Goal: Information Seeking & Learning: Learn about a topic

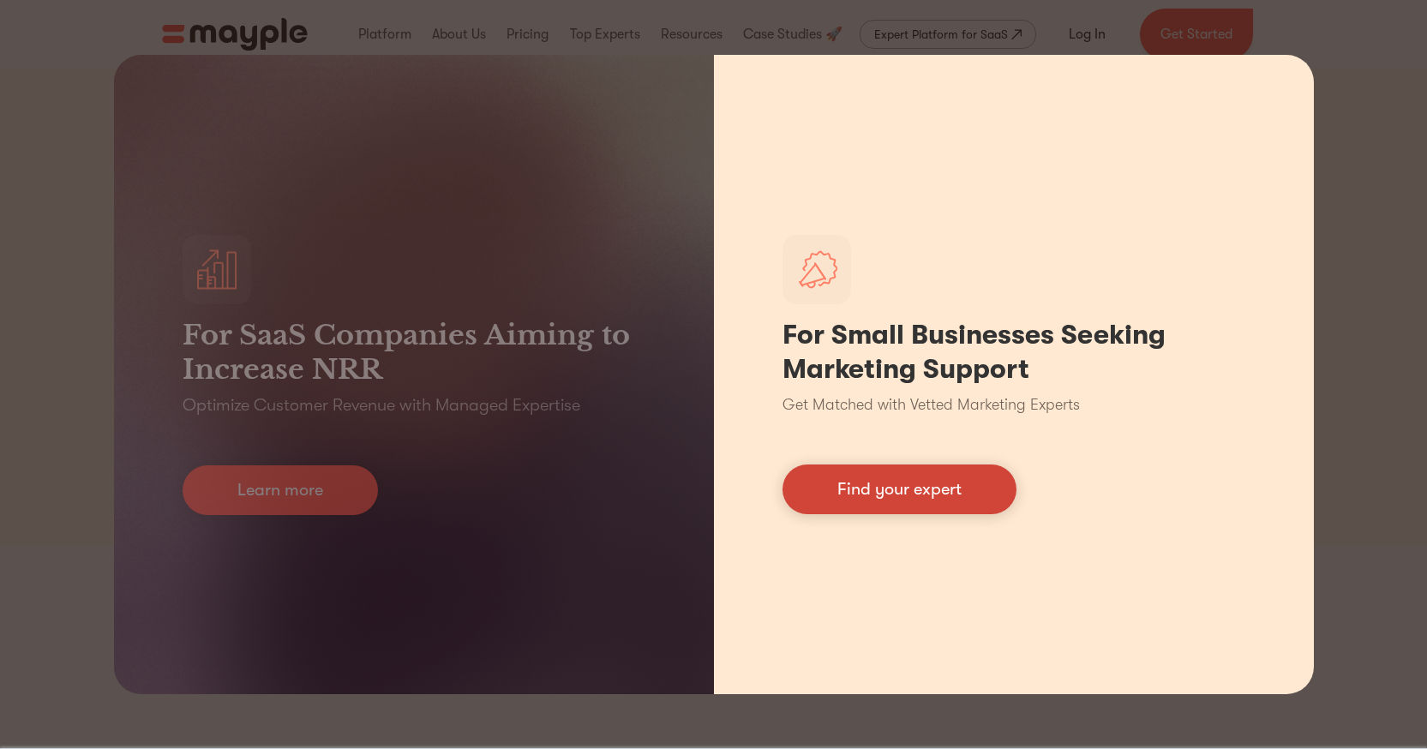
click at [934, 487] on link "Find your expert" at bounding box center [900, 490] width 234 height 50
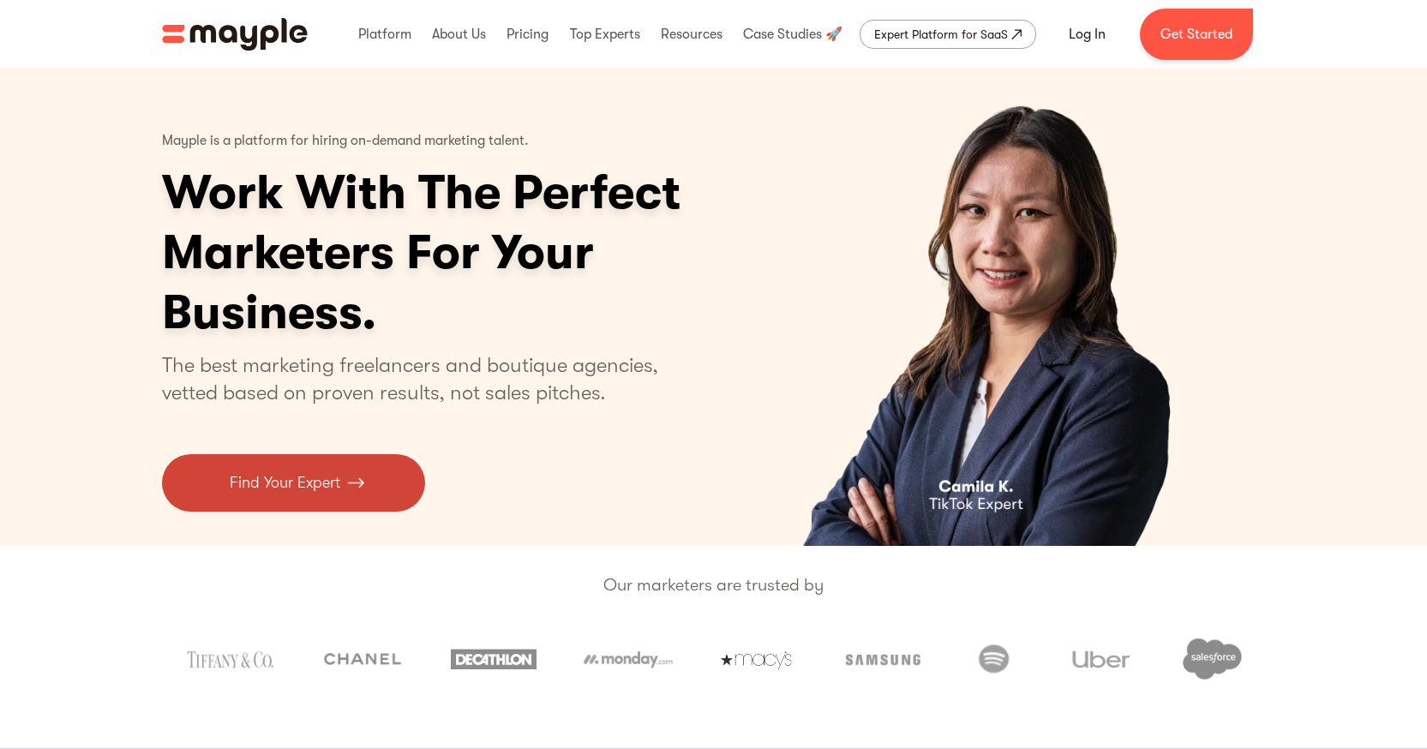
click at [343, 498] on link "Find Your Expert" at bounding box center [293, 482] width 263 height 57
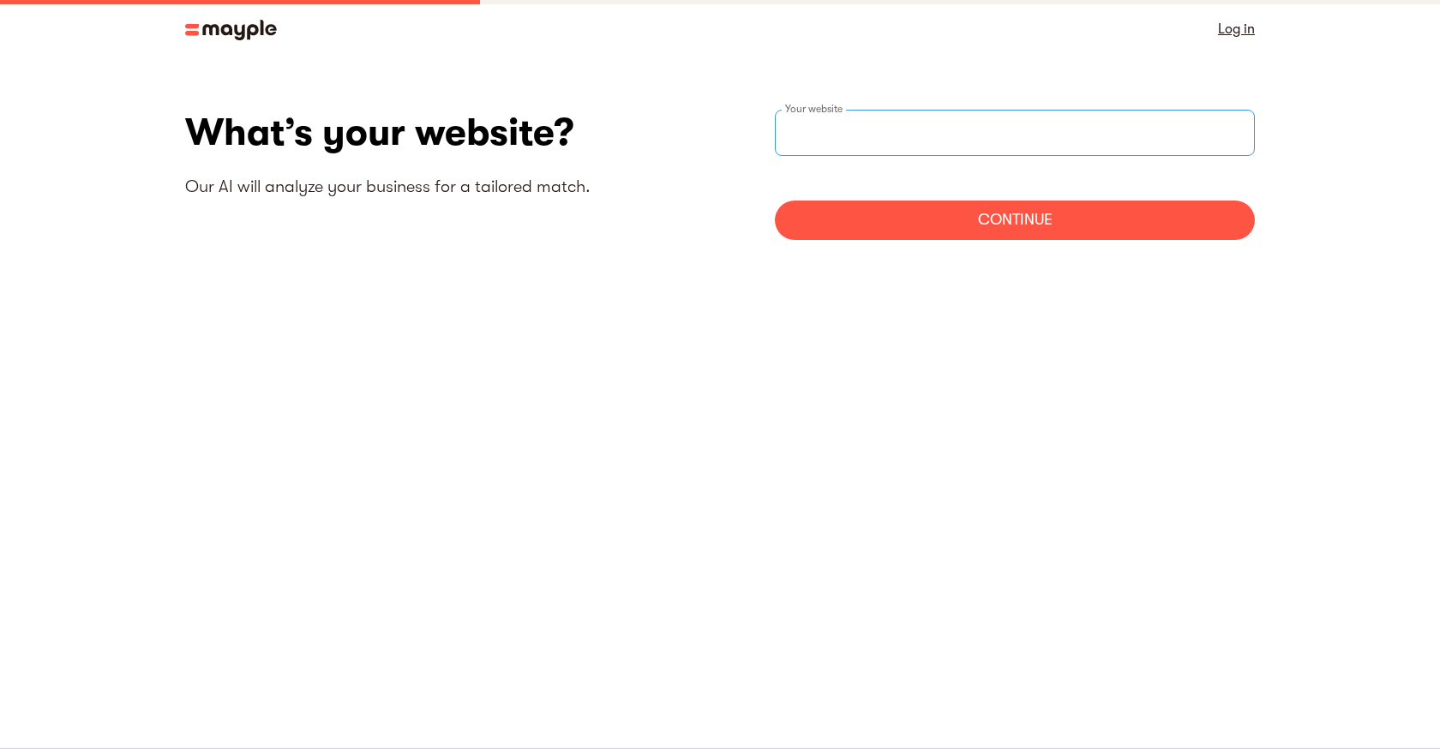
click at [813, 135] on input "websiteStep" at bounding box center [1015, 133] width 480 height 46
type input "https://sct.us.com"
click at [1004, 222] on div "Continue" at bounding box center [1015, 220] width 480 height 39
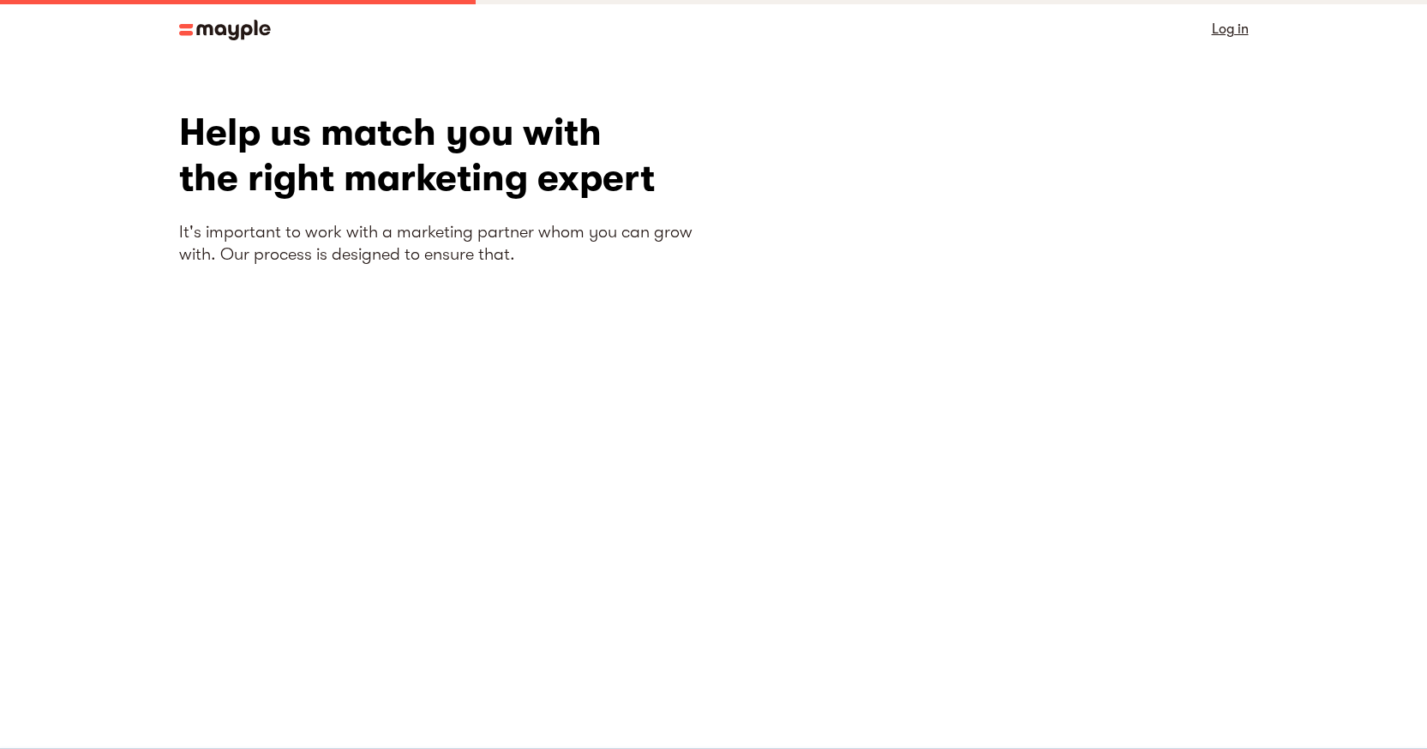
click at [468, 416] on div "Help us match you with the right marketing expert It's important to work with a…" at bounding box center [446, 436] width 535 height 652
click at [221, 31] on img at bounding box center [225, 30] width 92 height 21
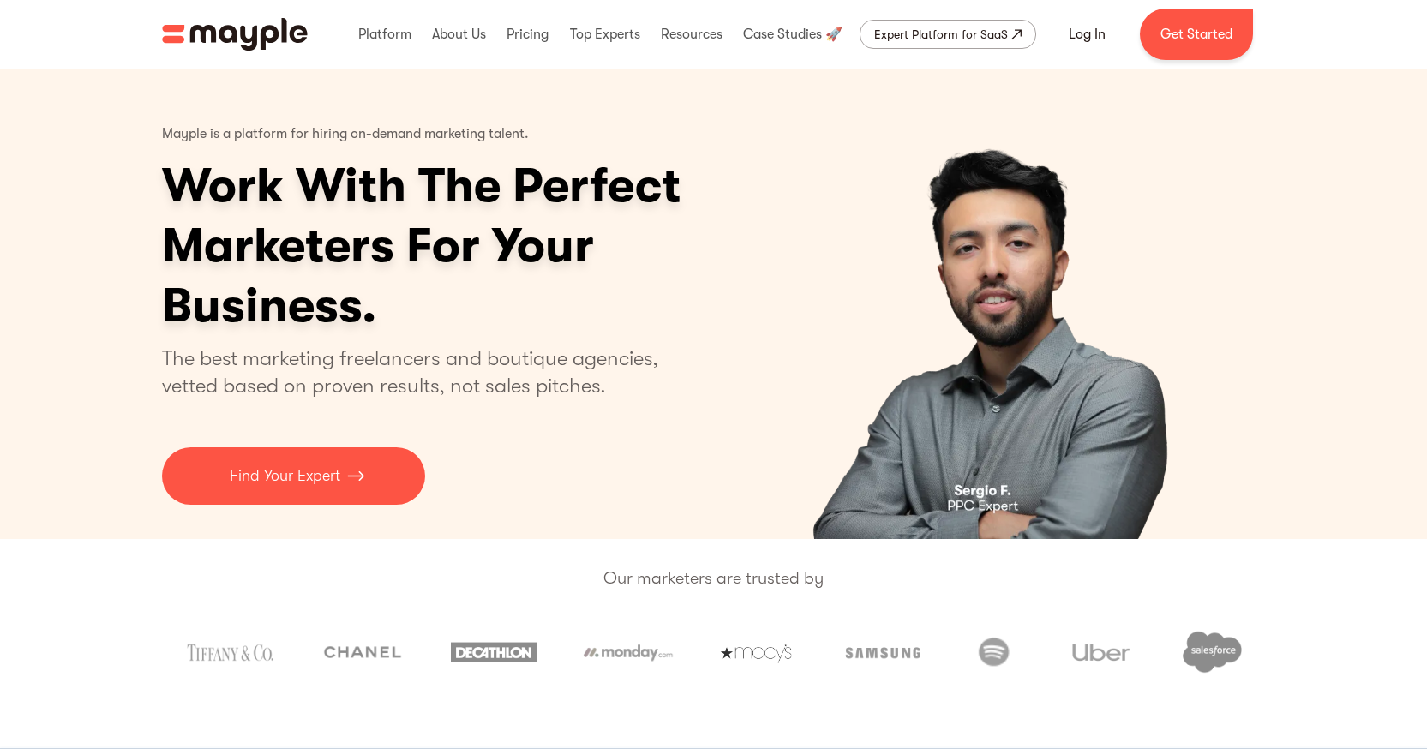
scroll to position [8, 0]
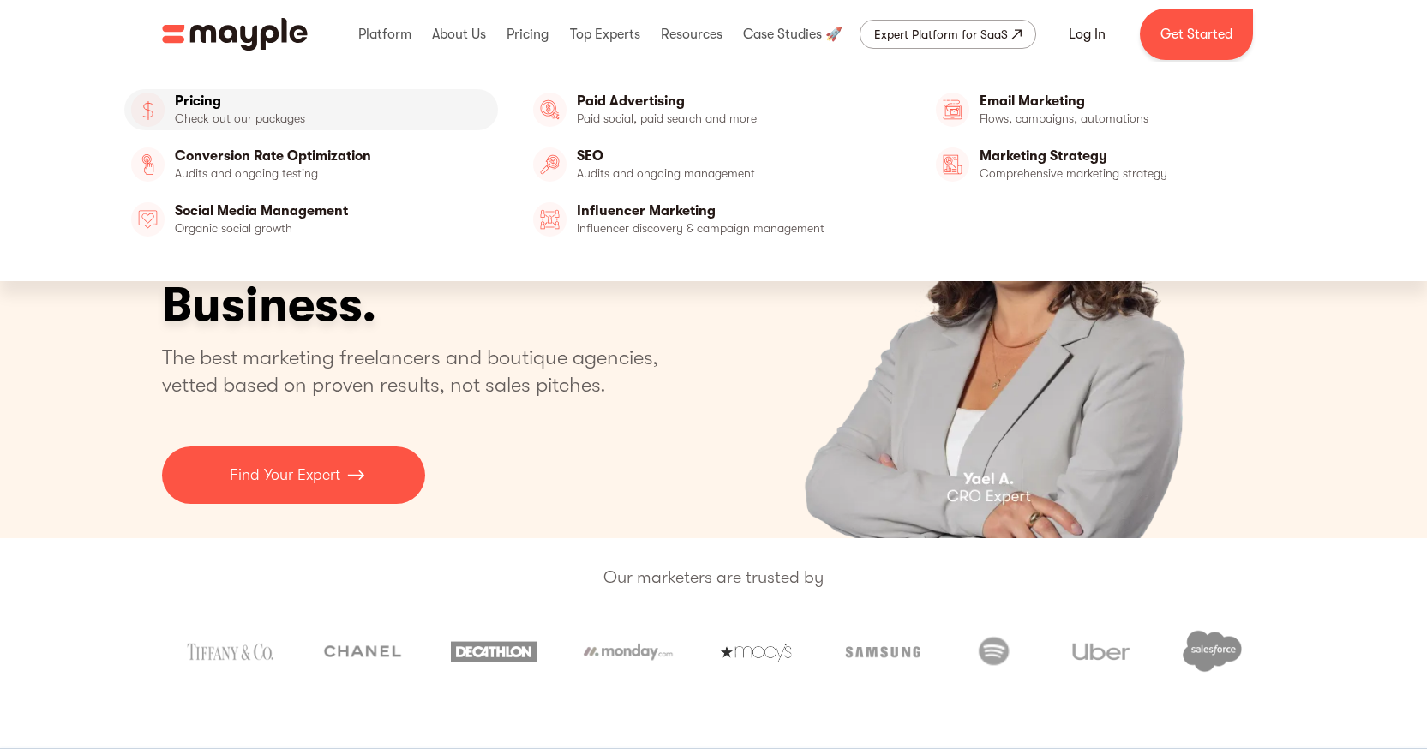
click at [223, 101] on link "Pricing" at bounding box center [311, 109] width 375 height 41
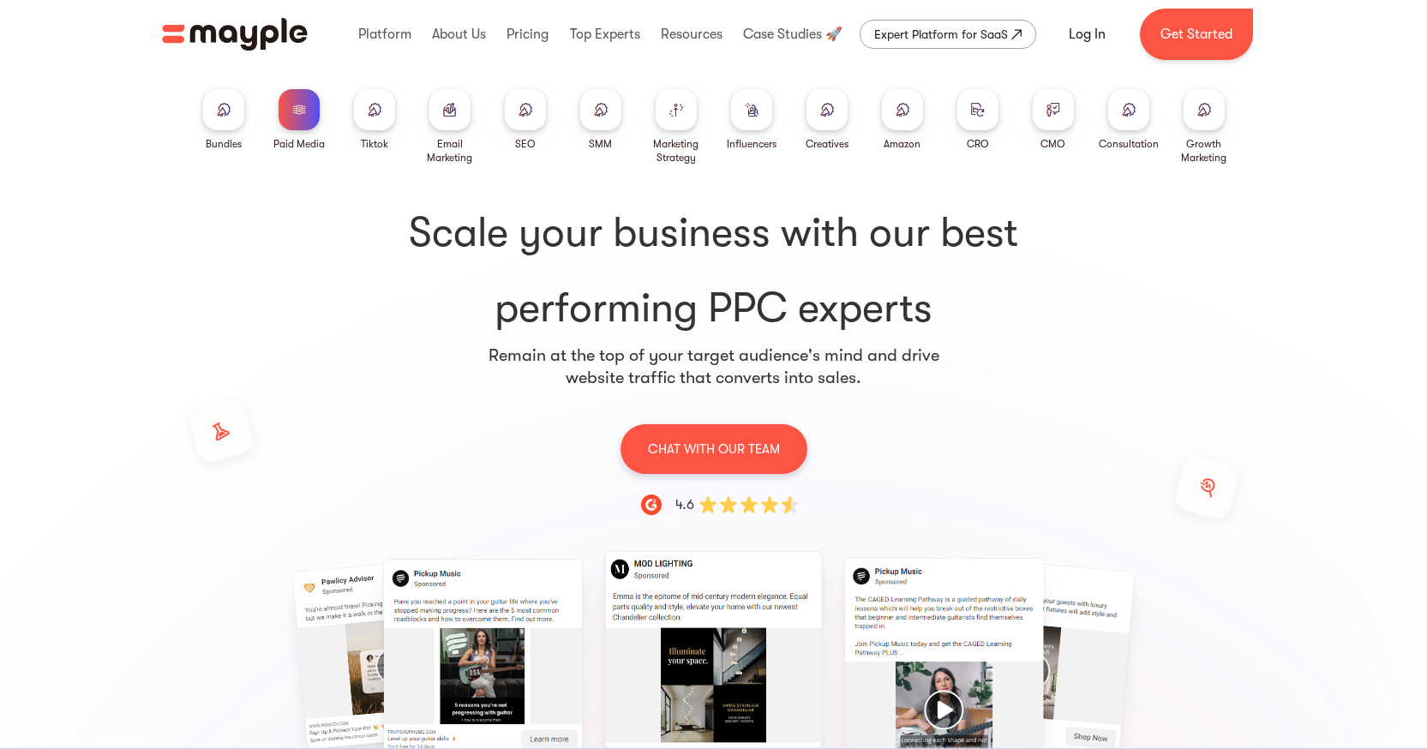
click at [840, 107] on div at bounding box center [827, 109] width 41 height 41
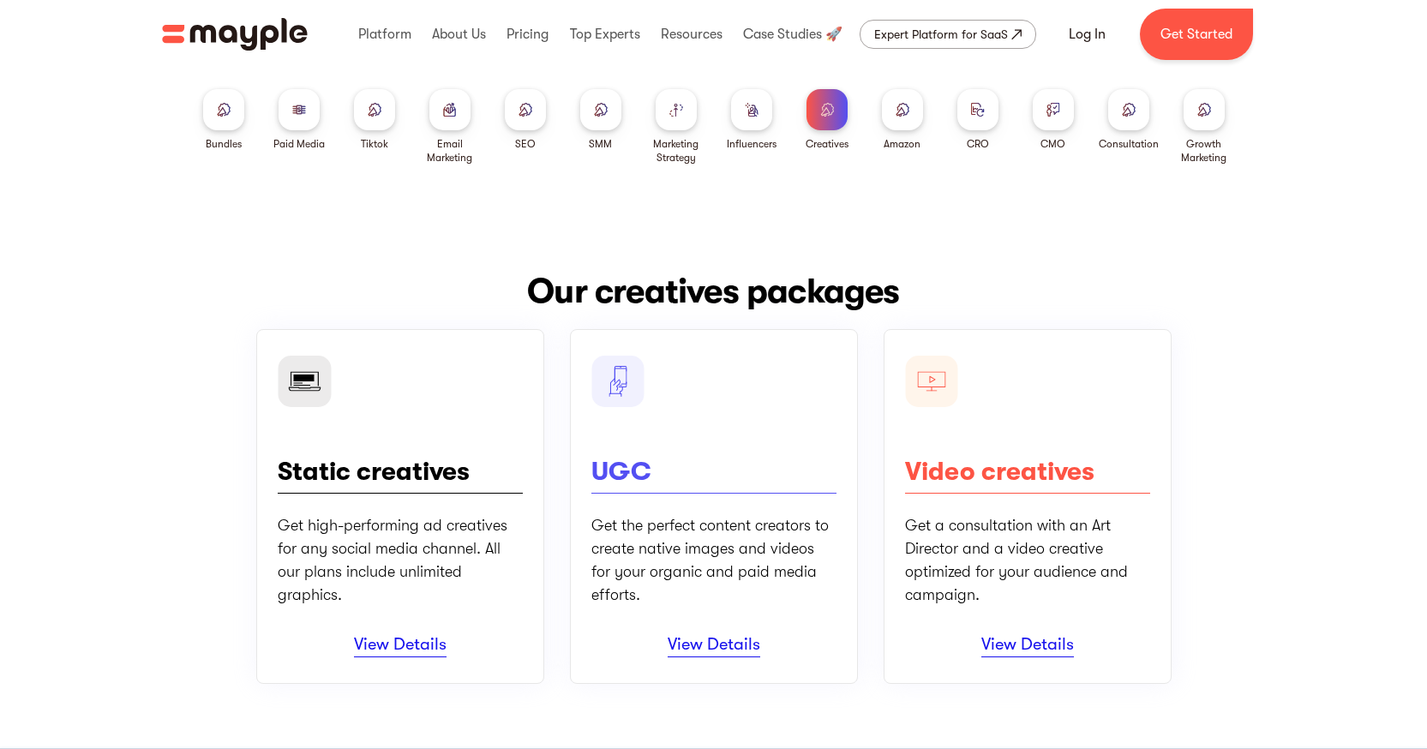
click at [175, 476] on div "Our creatives packages Static creatives Get high-performing ad creatives for an…" at bounding box center [713, 475] width 1427 height 519
